Goal: Transaction & Acquisition: Purchase product/service

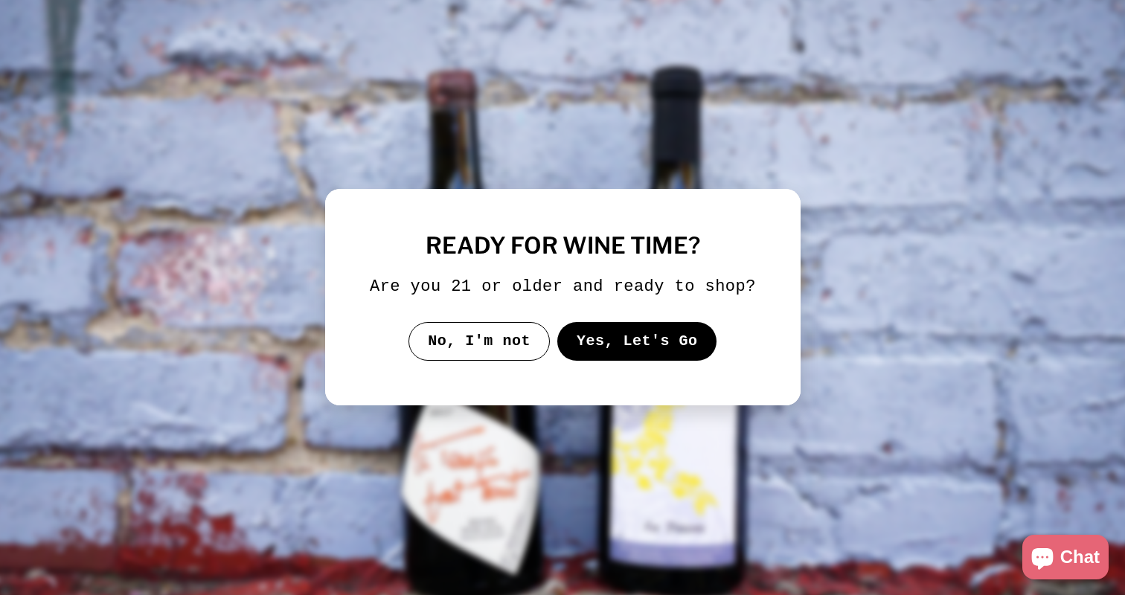
click at [612, 347] on button "Yes, Let's Go" at bounding box center [636, 341] width 160 height 39
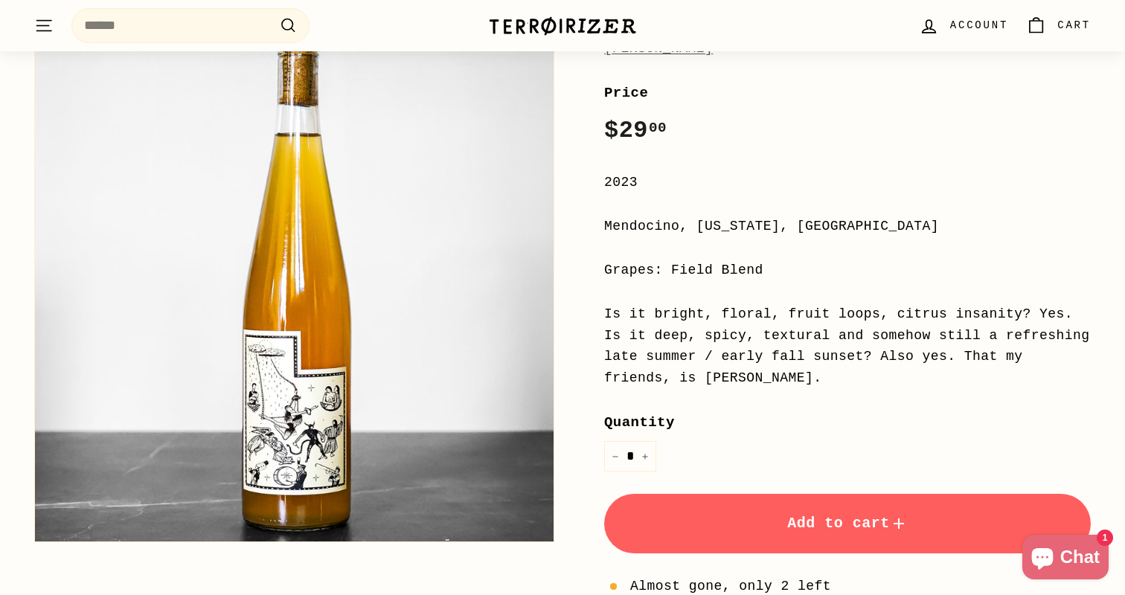
scroll to position [245, 0]
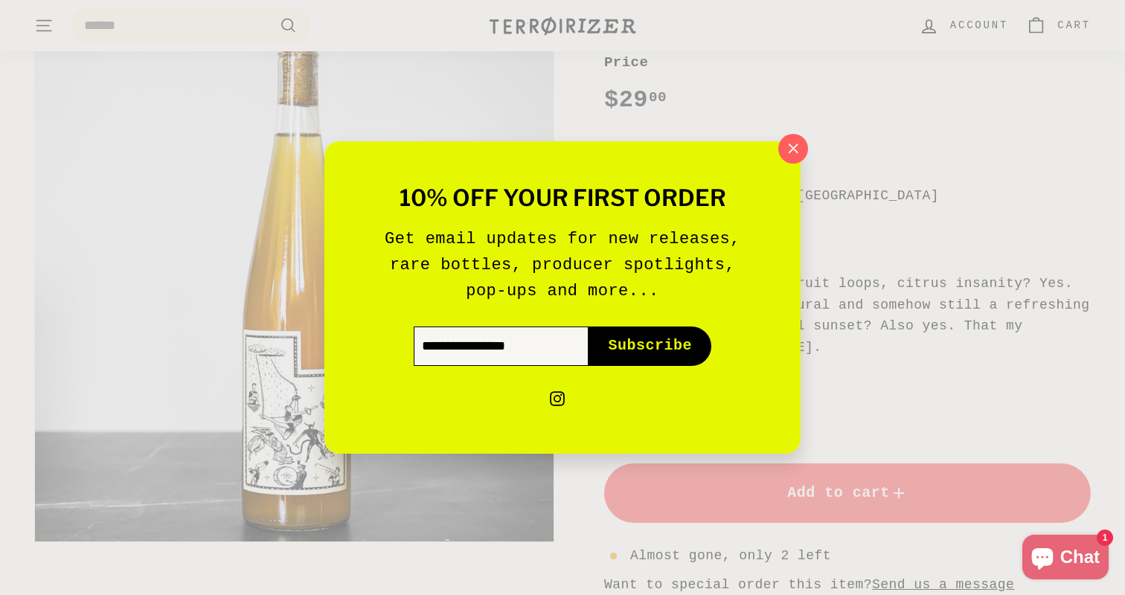
click at [497, 339] on input "Enter your email" at bounding box center [501, 346] width 175 height 39
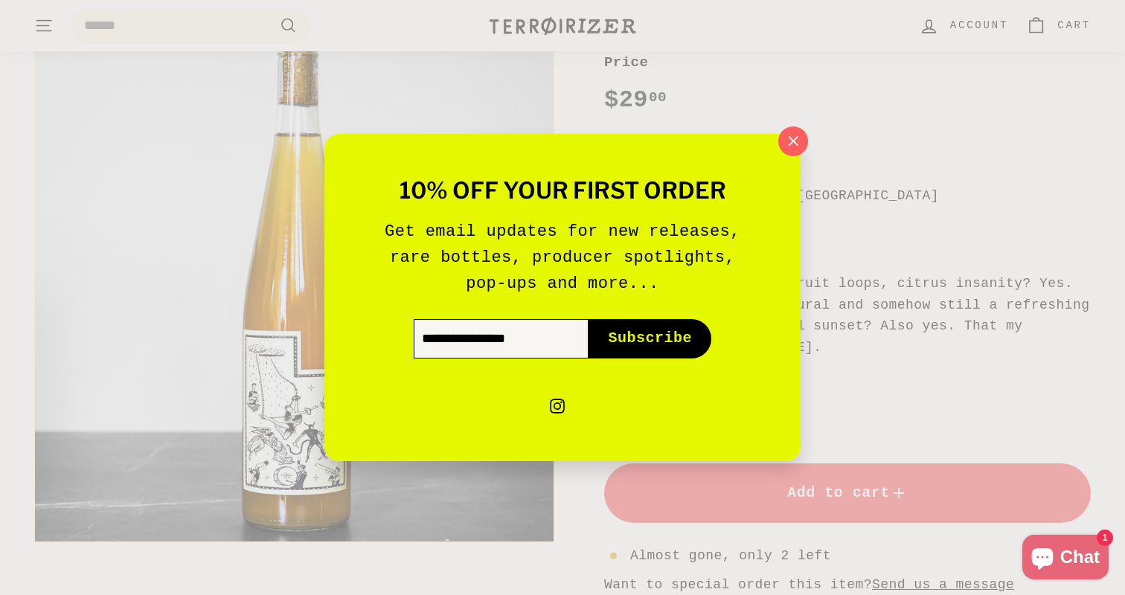
click at [516, 339] on input "Enter your email" at bounding box center [501, 338] width 175 height 39
type input "**********"
click at [659, 333] on span "Subscribe" at bounding box center [650, 338] width 84 height 21
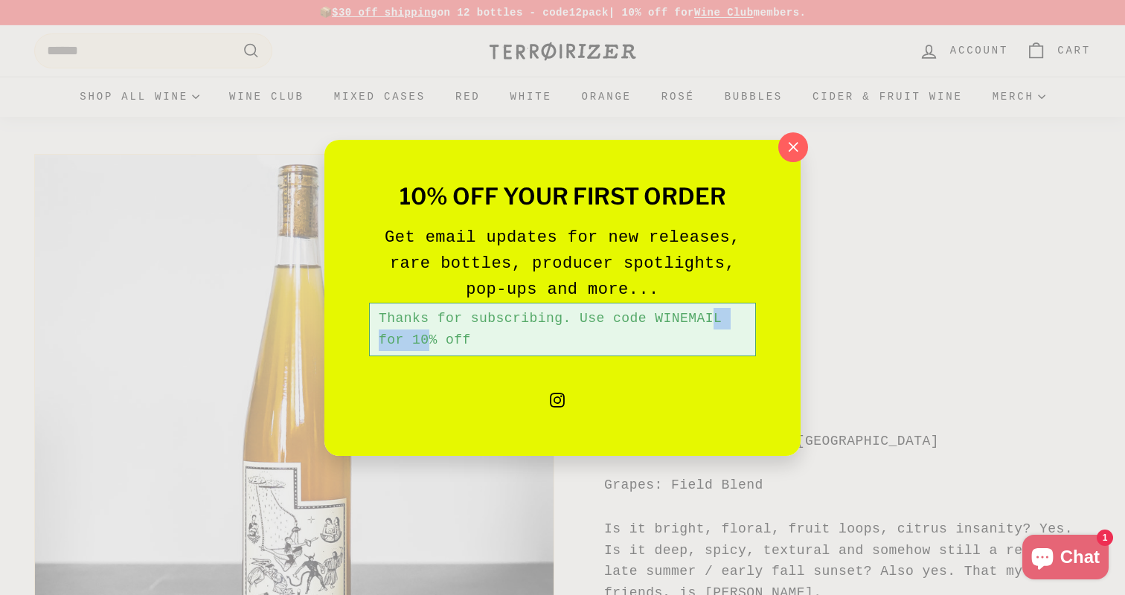
drag, startPoint x: 655, startPoint y: 318, endPoint x: 738, endPoint y: 312, distance: 82.7
click at [738, 312] on div "Thanks for subscribing. Use code WINEMAIL for 10% off" at bounding box center [562, 330] width 387 height 54
copy div "WINEMAIL"
click at [798, 147] on icon "button" at bounding box center [793, 147] width 22 height 22
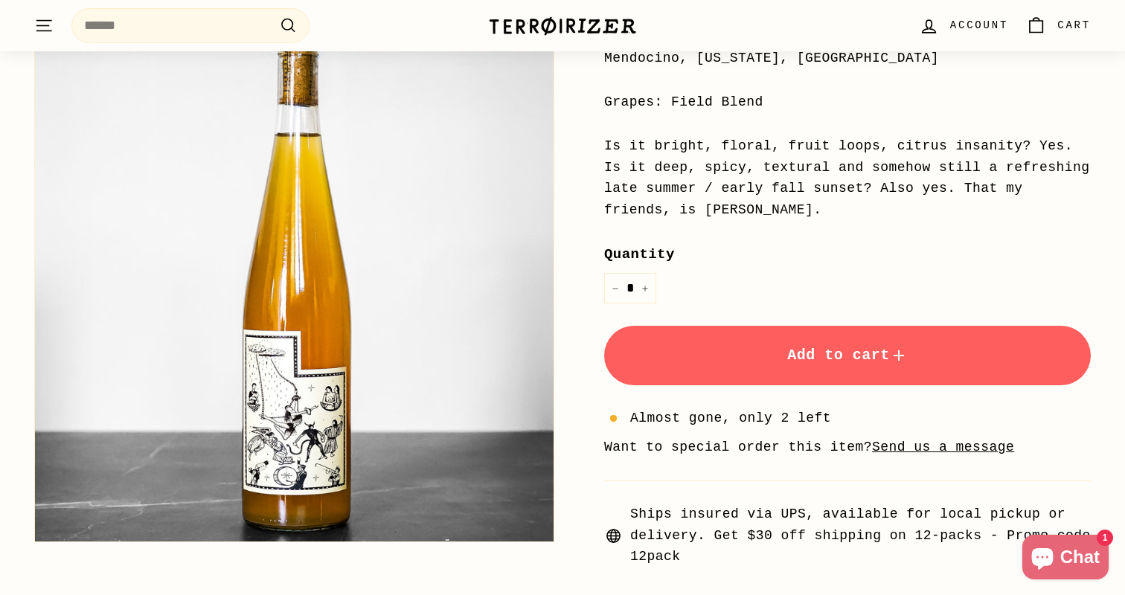
scroll to position [384, 0]
click at [647, 289] on icon "Increase item quantity by one" at bounding box center [644, 287] width 7 height 7
click at [842, 362] on span "Add to cart" at bounding box center [847, 354] width 121 height 17
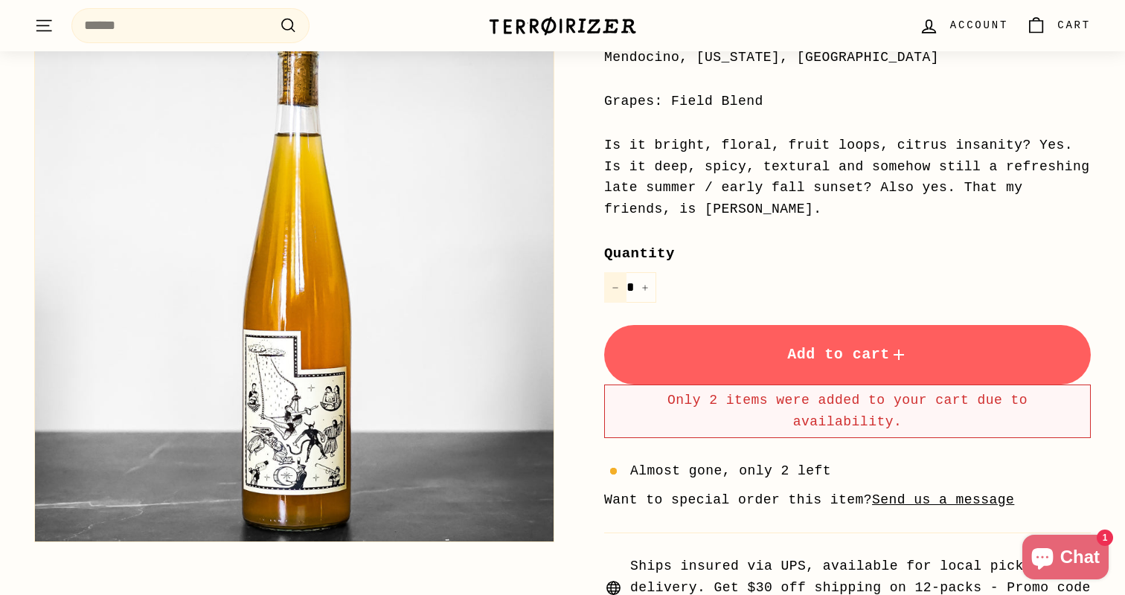
click at [606, 290] on button "−" at bounding box center [615, 287] width 22 height 30
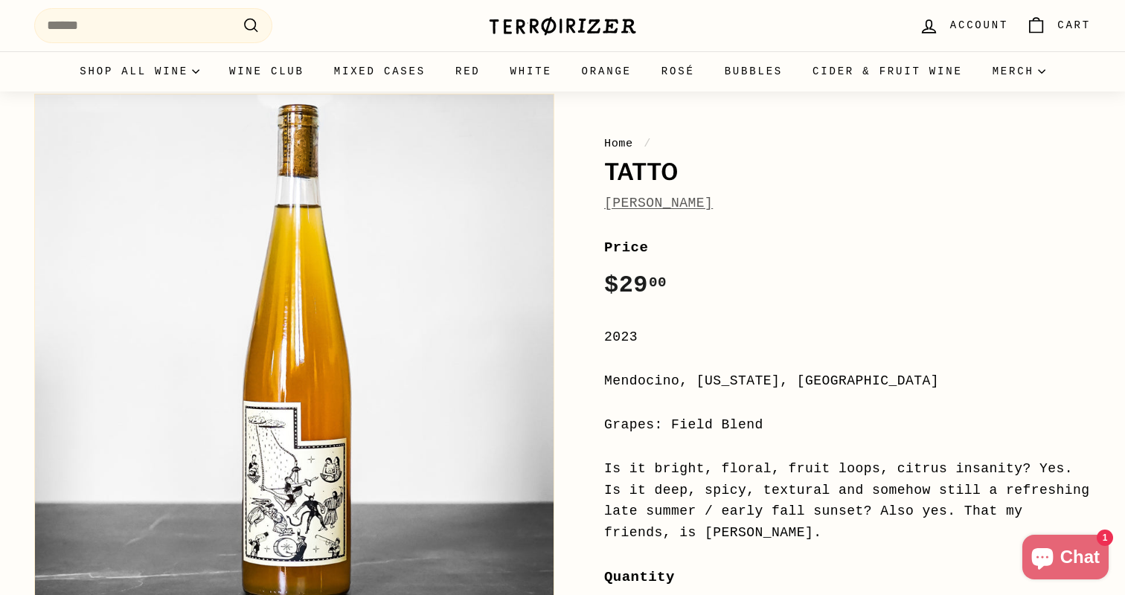
scroll to position [0, 0]
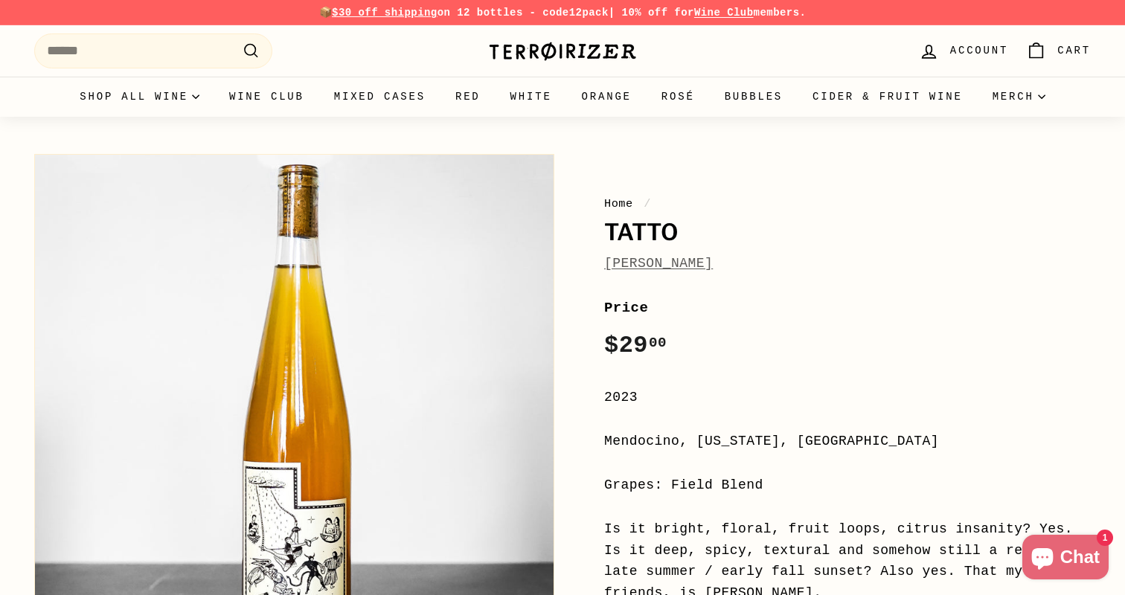
click at [1062, 53] on span "Cart" at bounding box center [1073, 50] width 33 height 16
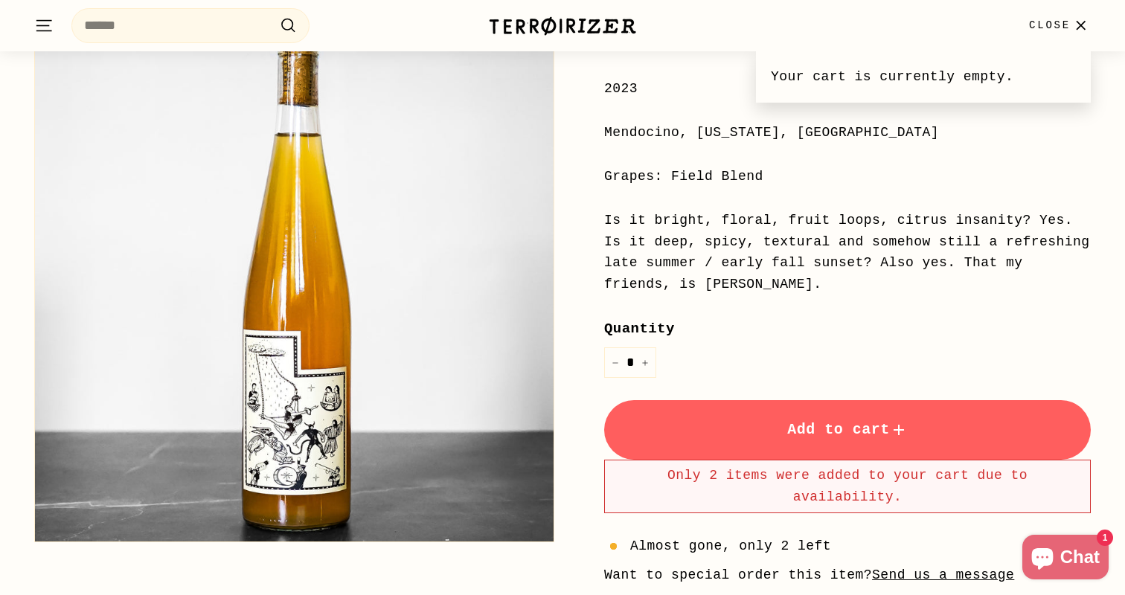
scroll to position [312, 0]
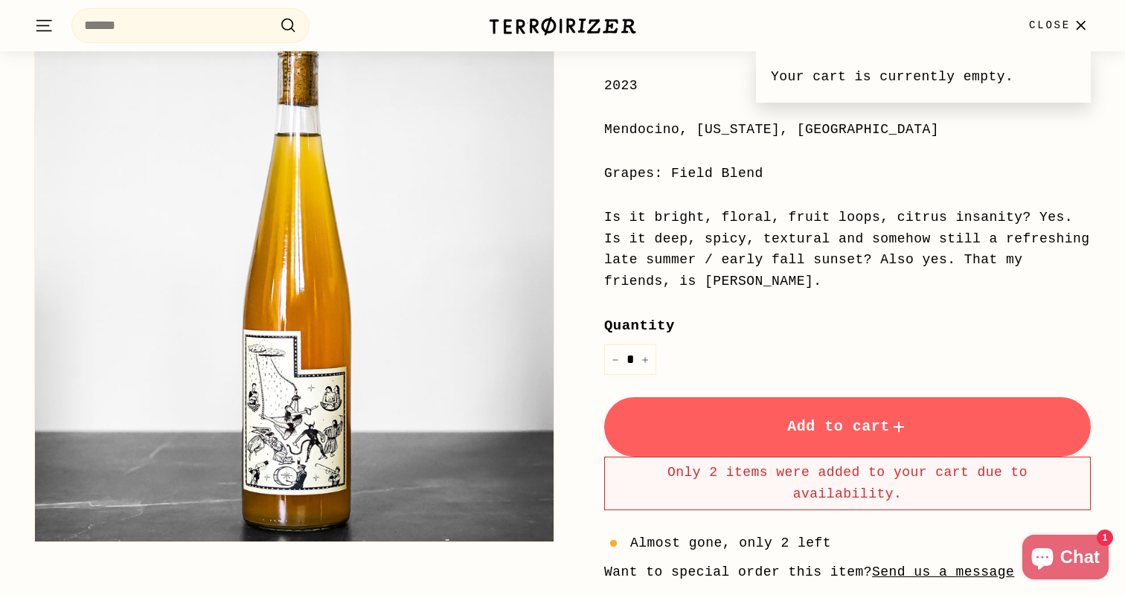
click at [754, 424] on button "Add to cart" at bounding box center [847, 427] width 487 height 60
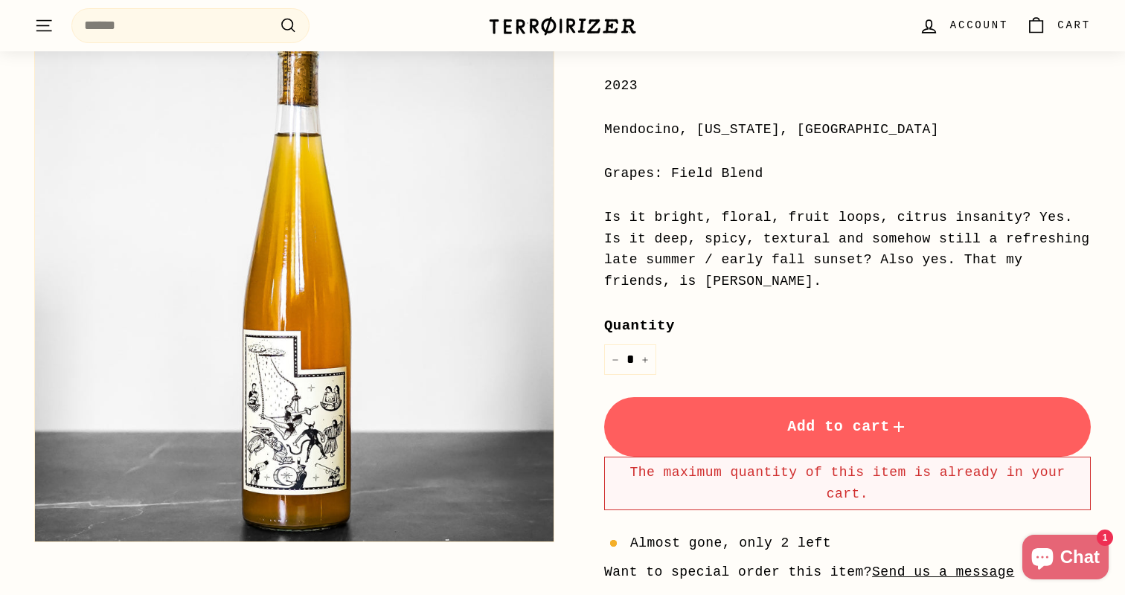
click at [1051, 39] on link "0 Cart" at bounding box center [1058, 26] width 83 height 44
click at [1083, 13] on button "Close" at bounding box center [1060, 26] width 80 height 44
click at [611, 361] on icon "Reduce item quantity by one" at bounding box center [614, 359] width 7 height 7
type input "*"
click at [835, 411] on button "Add to cart" at bounding box center [847, 427] width 487 height 60
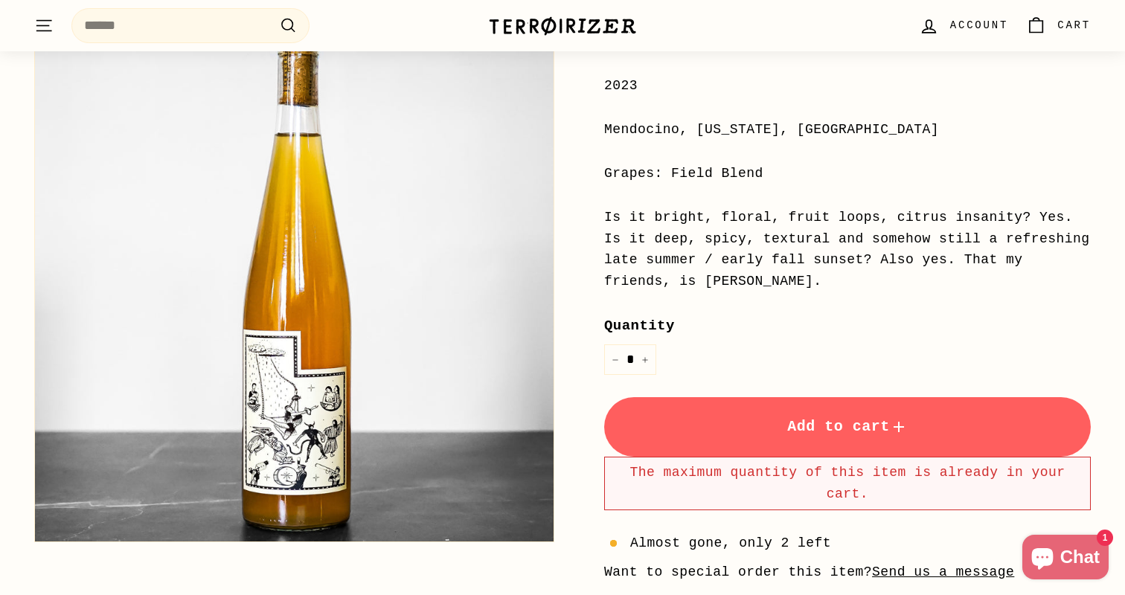
scroll to position [0, 0]
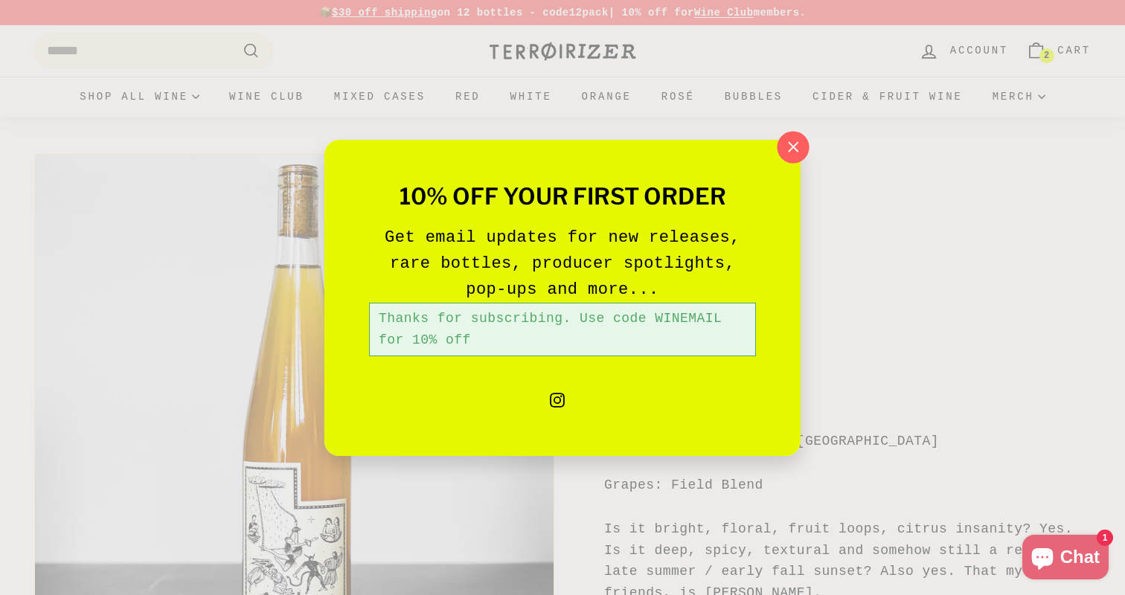
click at [792, 137] on icon "button" at bounding box center [793, 147] width 22 height 22
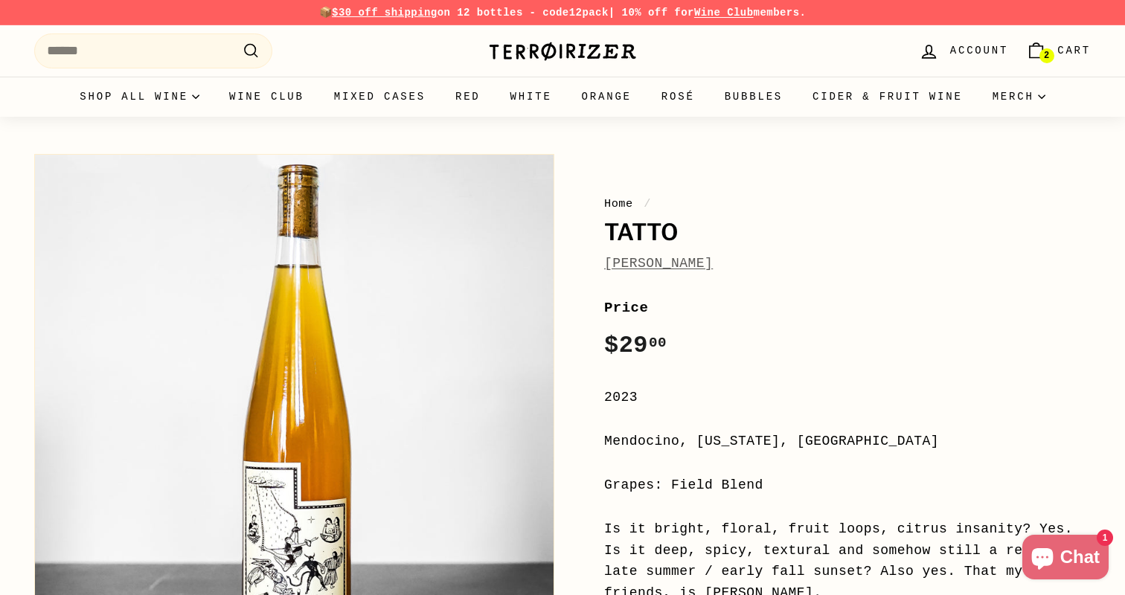
click at [1057, 44] on span "Cart" at bounding box center [1073, 50] width 33 height 16
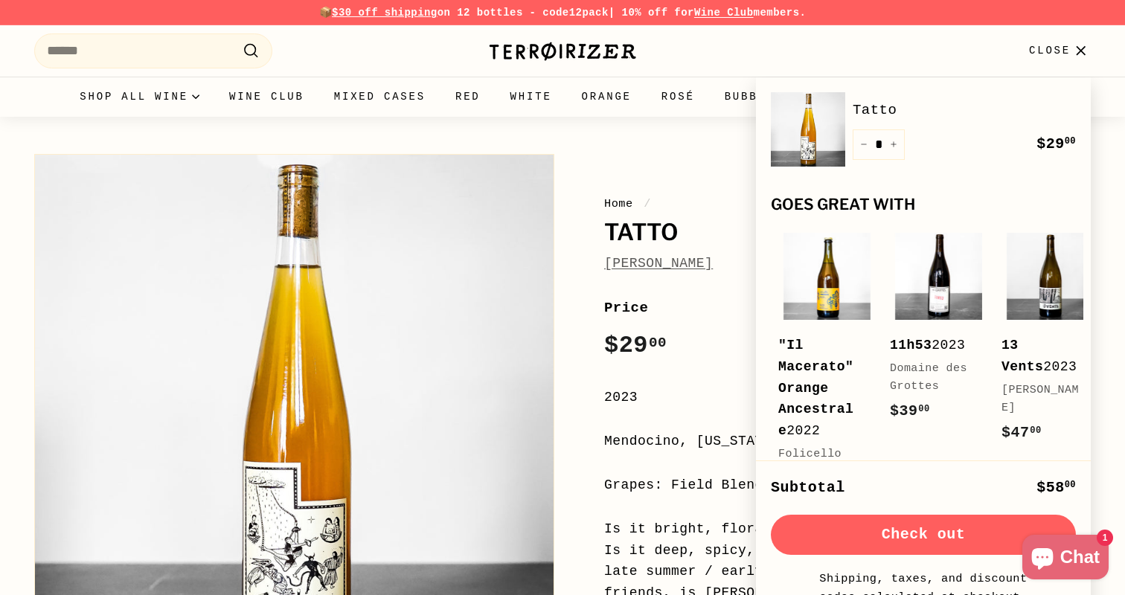
click at [809, 124] on img at bounding box center [808, 129] width 74 height 74
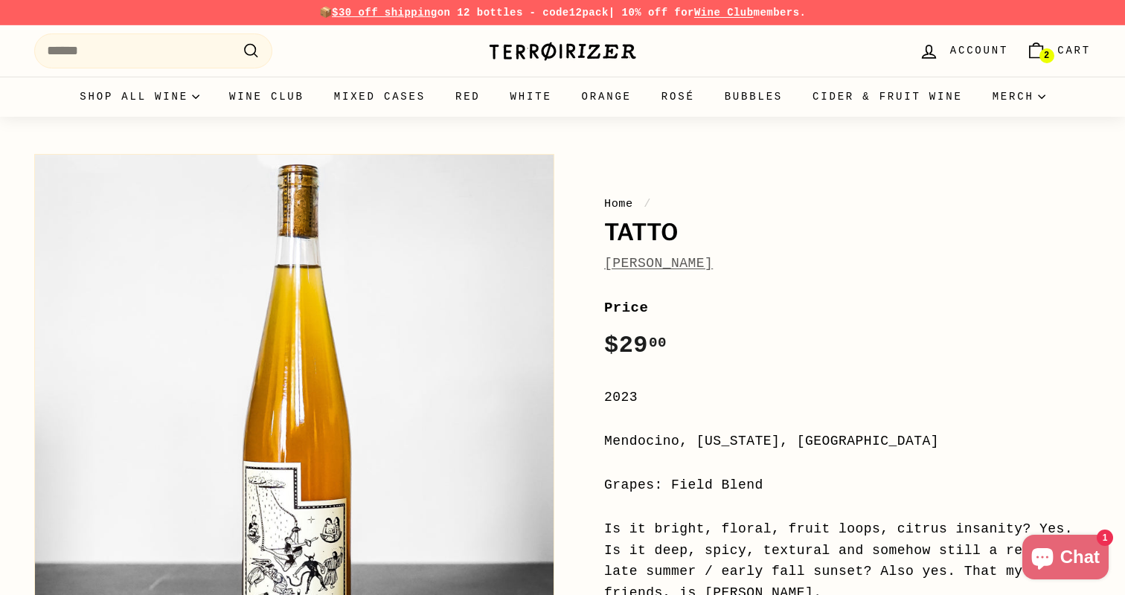
click at [1059, 51] on span "Cart" at bounding box center [1073, 50] width 33 height 16
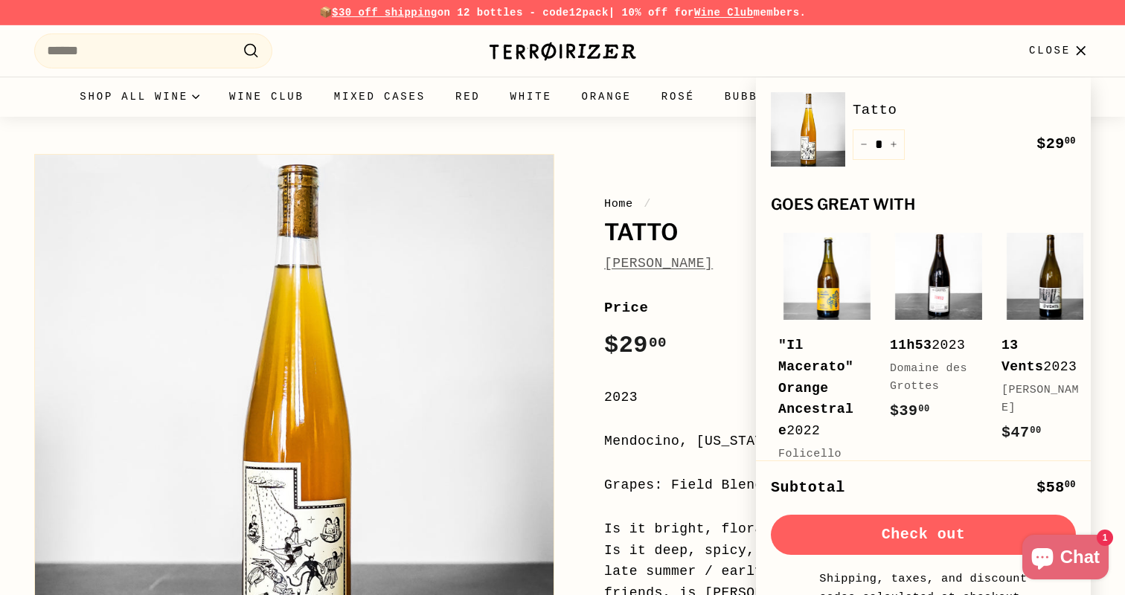
click at [895, 522] on button "Check out" at bounding box center [923, 535] width 305 height 40
click at [1072, 49] on icon "button" at bounding box center [1080, 51] width 20 height 20
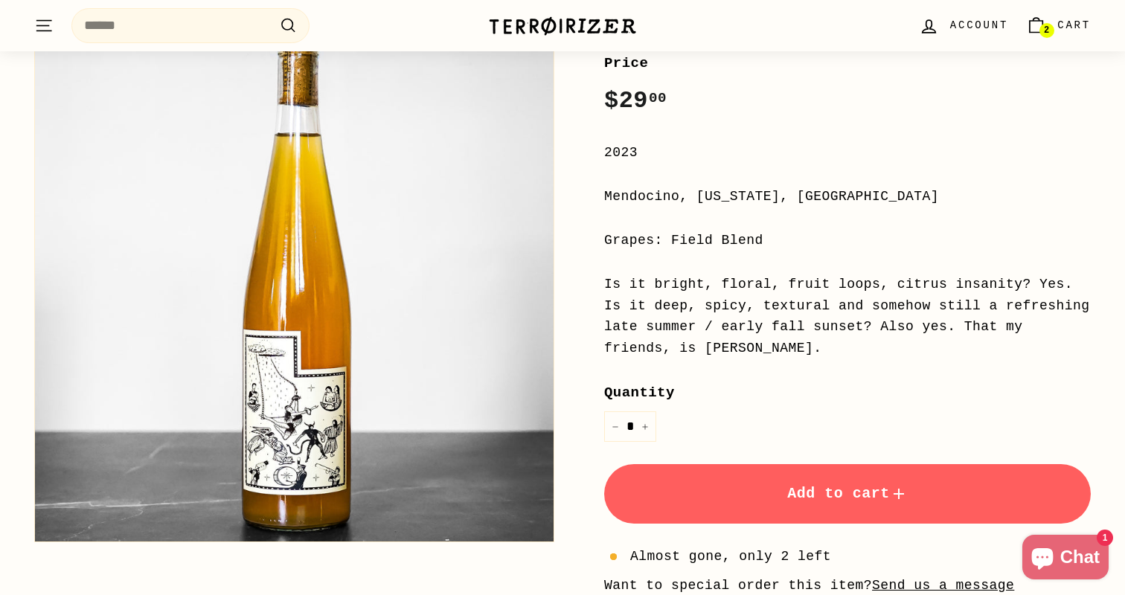
scroll to position [245, 0]
